Goal: Transaction & Acquisition: Subscribe to service/newsletter

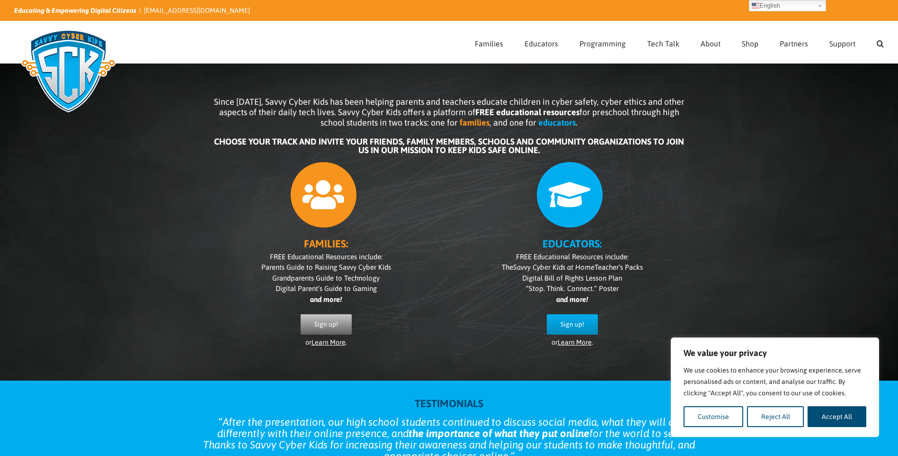
click at [337, 323] on span "Sign up!" at bounding box center [326, 324] width 24 height 8
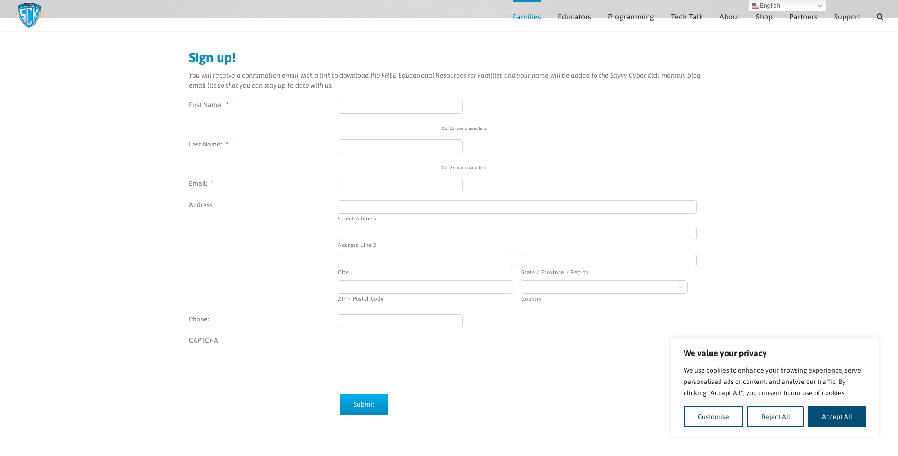
scroll to position [83, 0]
click at [351, 110] on input "First Name: *" at bounding box center [401, 109] width 126 height 14
type input "Melissa"
type input "Challinor"
click at [420, 188] on input "Email: *" at bounding box center [401, 188] width 126 height 14
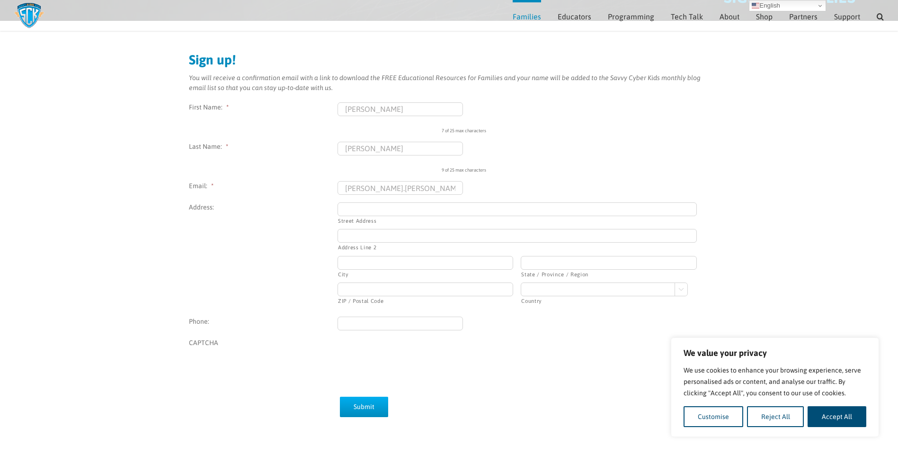
click at [455, 190] on input "melissa.challinor@rocnorthwest." at bounding box center [401, 188] width 126 height 14
type input "melissa.challinor@rocnorthwest.com"
click at [703, 161] on div "9 of 25 max characters" at bounding box center [607, 166] width 331 height 14
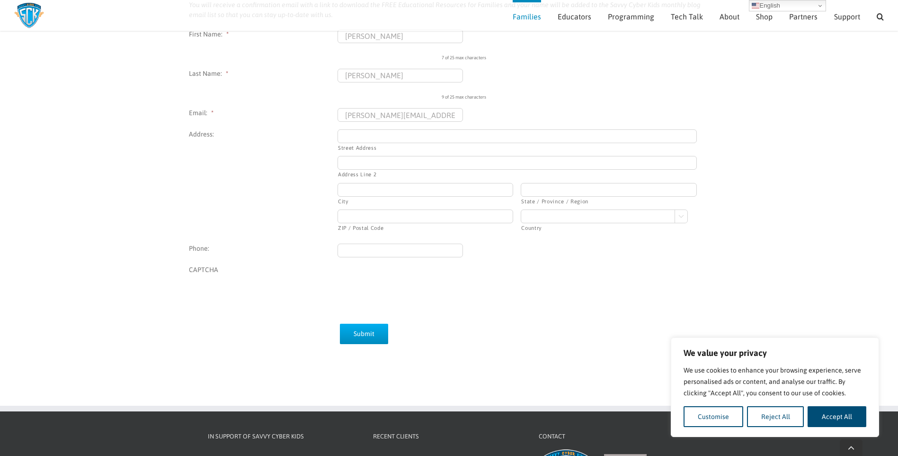
scroll to position [178, 0]
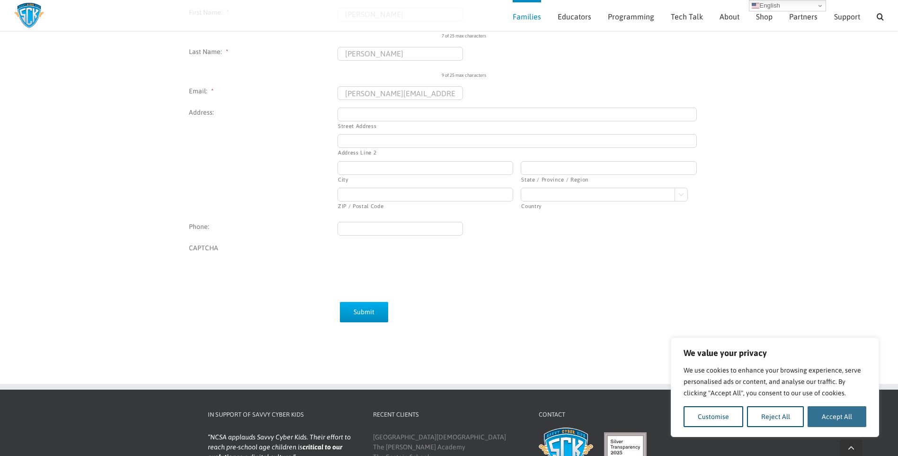
click at [835, 417] on button "Accept All" at bounding box center [837, 416] width 59 height 21
checkbox input "true"
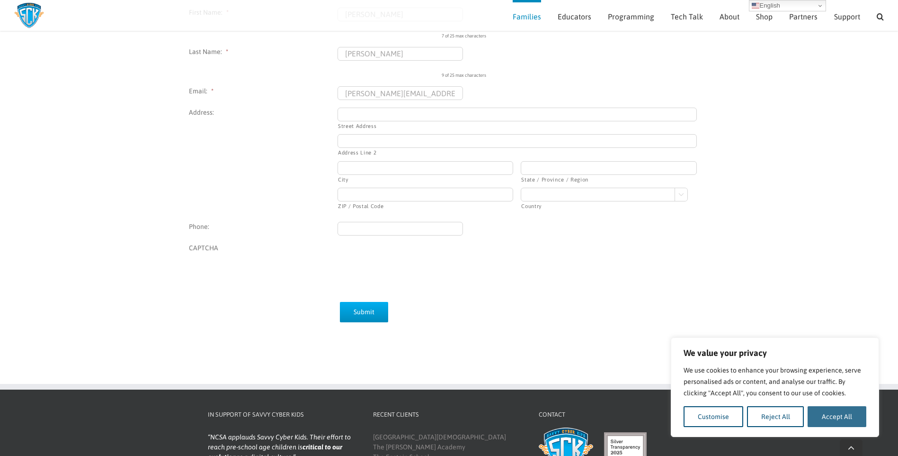
checkbox input "true"
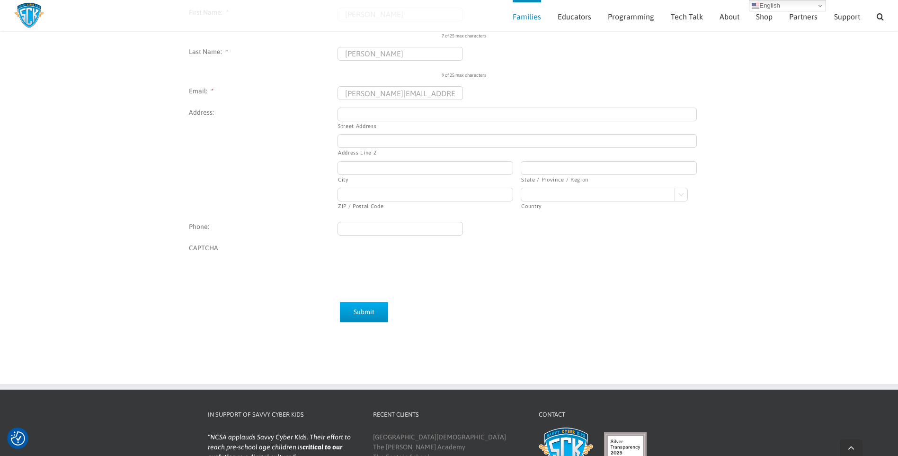
scroll to position [0, 0]
click at [380, 321] on input "Submit" at bounding box center [364, 312] width 48 height 20
